Goal: Check status: Check status

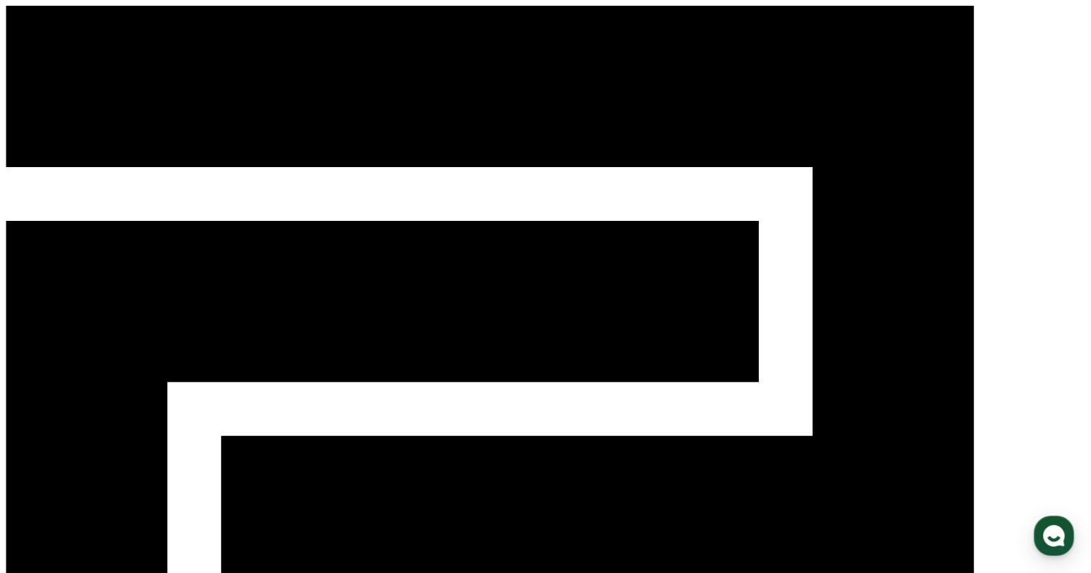
drag, startPoint x: 1072, startPoint y: 154, endPoint x: 989, endPoint y: 168, distance: 84.3
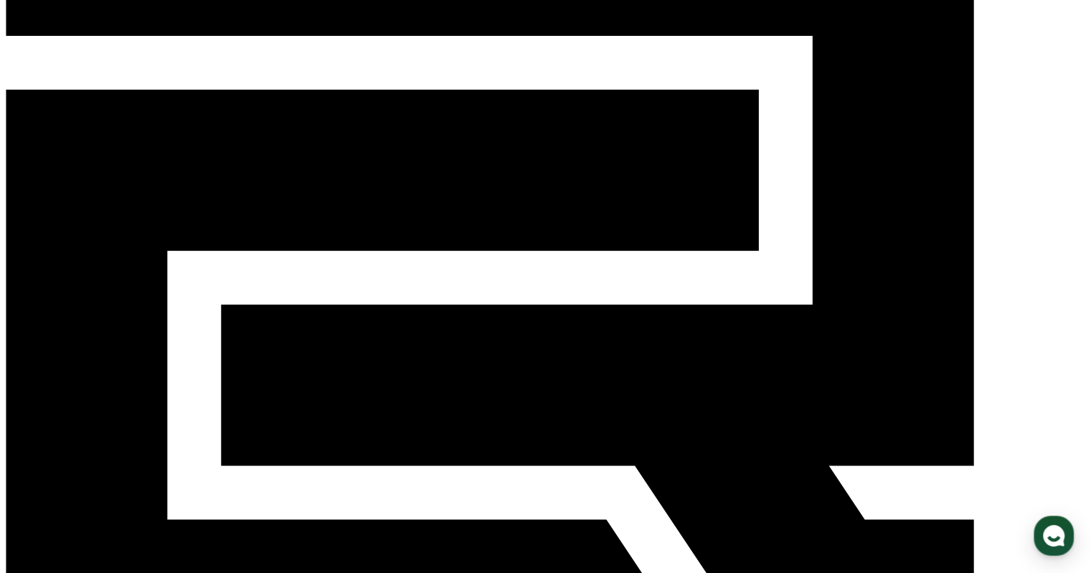
scroll to position [143, 0]
